Goal: Navigation & Orientation: Go to known website

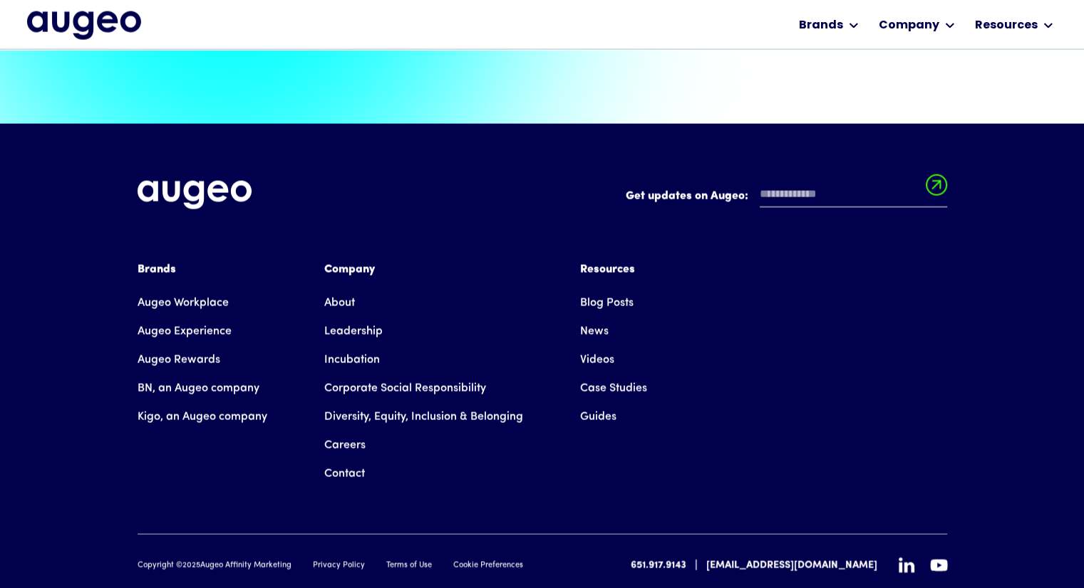
scroll to position [3229, 0]
